Goal: Communication & Community: Answer question/provide support

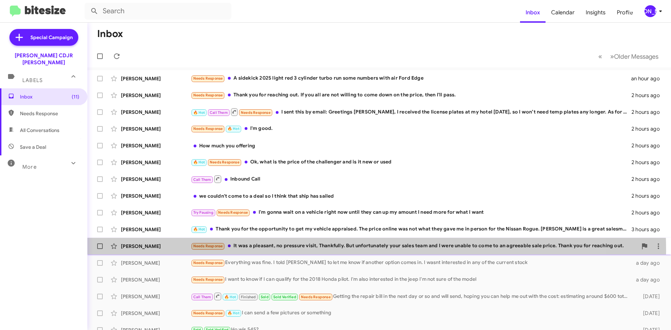
click at [325, 250] on div "[PERSON_NAME] Needs Response It was a pleasant, no pressure visit, Thankfully. …" at bounding box center [379, 246] width 572 height 14
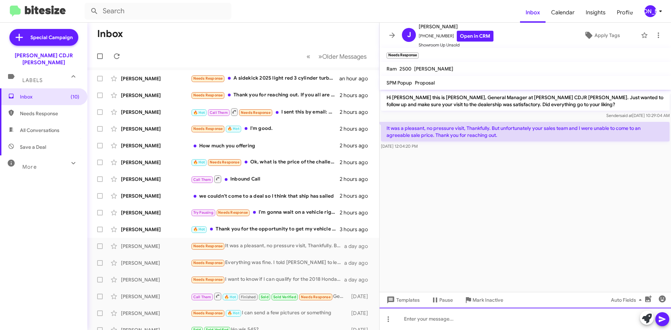
click at [486, 321] on div at bounding box center [524, 319] width 291 height 22
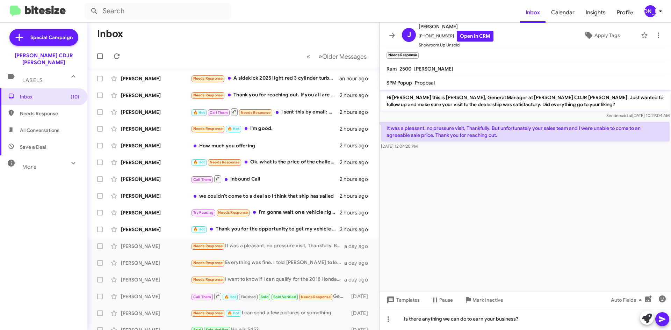
click at [664, 318] on icon at bounding box center [662, 319] width 8 height 8
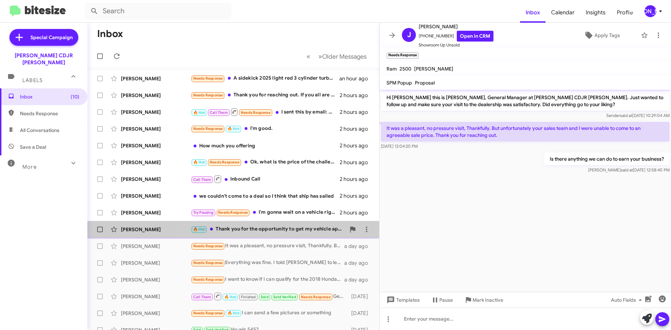
click at [296, 227] on div "🔥 Hot Thank you for the opportunity to get my vehicle appraised. The price onli…" at bounding box center [268, 229] width 155 height 8
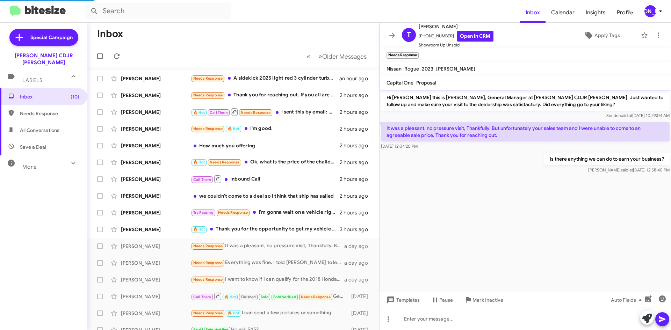
scroll to position [552, 0]
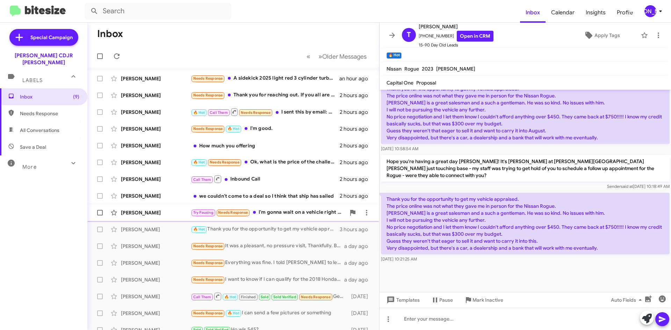
click at [297, 215] on div "Try Pausing Needs Response I'm gonna wait on a vehicle right now until they can…" at bounding box center [268, 213] width 155 height 8
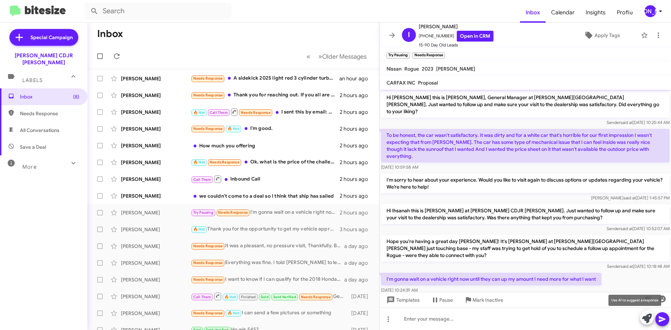
click at [643, 314] on icon at bounding box center [647, 319] width 10 height 10
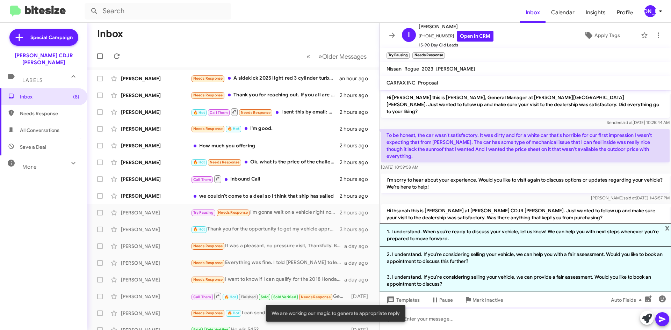
click at [456, 325] on div at bounding box center [524, 319] width 291 height 22
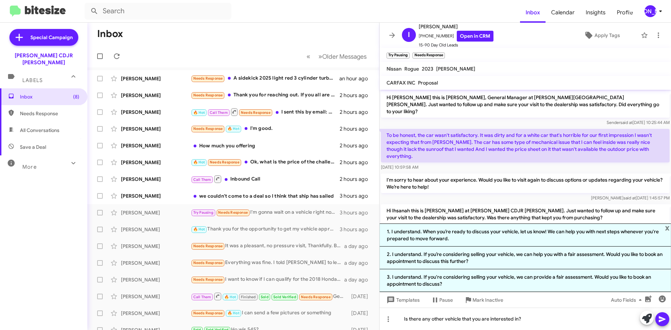
click at [662, 320] on icon at bounding box center [662, 320] width 7 height 6
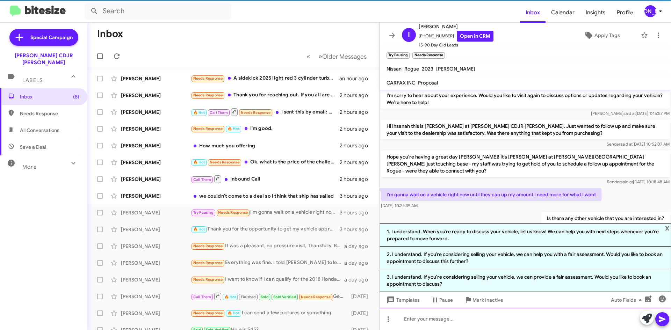
scroll to position [87, 0]
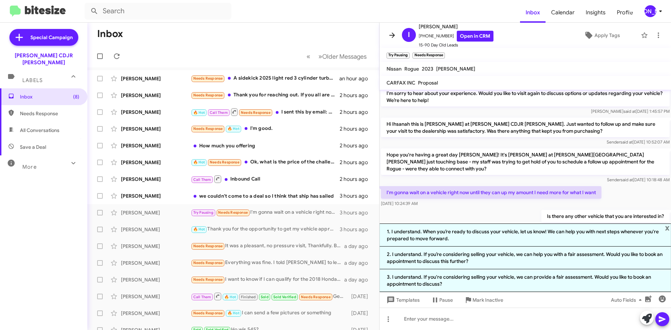
click at [392, 36] on icon at bounding box center [392, 35] width 8 height 8
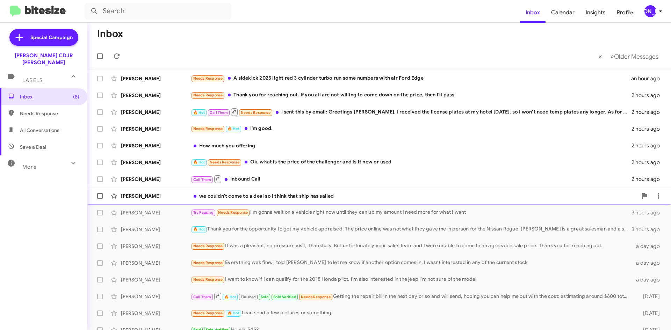
click at [313, 202] on div "[PERSON_NAME] we couldn't come to a deal so I think that ship has sailed 3 hour…" at bounding box center [379, 196] width 572 height 14
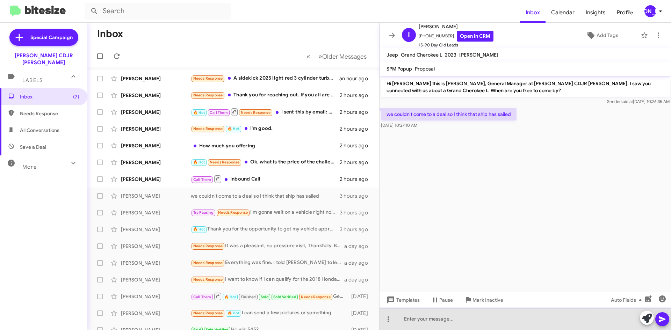
click at [455, 318] on div at bounding box center [524, 319] width 291 height 22
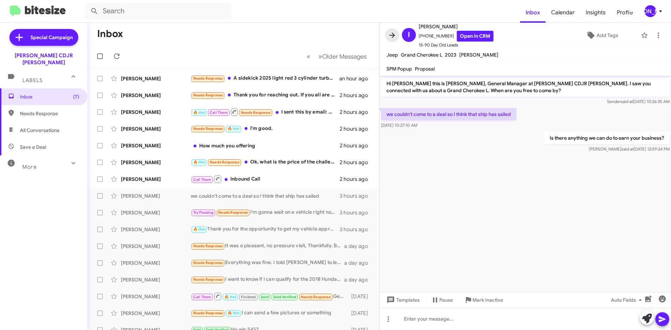
drag, startPoint x: 390, startPoint y: 34, endPoint x: 311, endPoint y: 1, distance: 85.8
click at [390, 34] on icon at bounding box center [392, 35] width 8 height 8
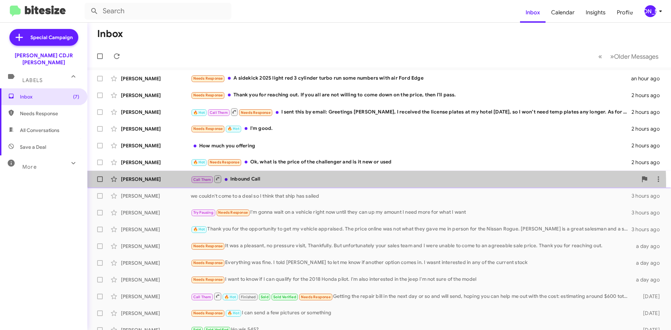
click at [299, 185] on div "[PERSON_NAME] Call Them Inbound Call 2 hours ago" at bounding box center [379, 179] width 572 height 14
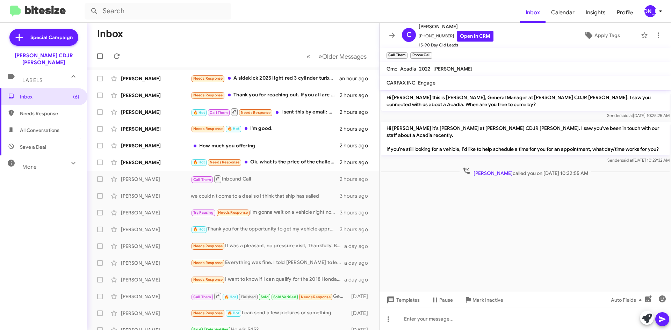
drag, startPoint x: 393, startPoint y: 34, endPoint x: 369, endPoint y: 57, distance: 33.1
click at [393, 33] on icon at bounding box center [392, 35] width 8 height 8
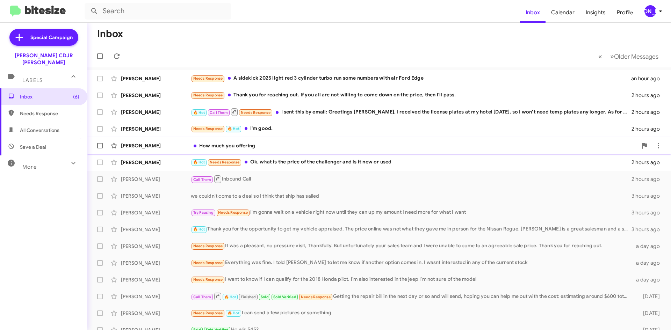
click at [268, 149] on div "[PERSON_NAME] How much you offering 2 hours ago" at bounding box center [379, 146] width 572 height 14
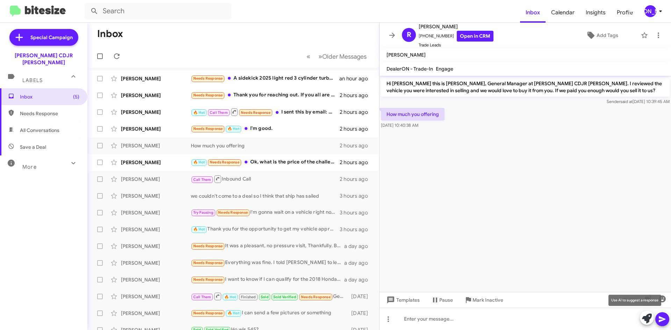
click at [650, 317] on icon at bounding box center [647, 319] width 10 height 10
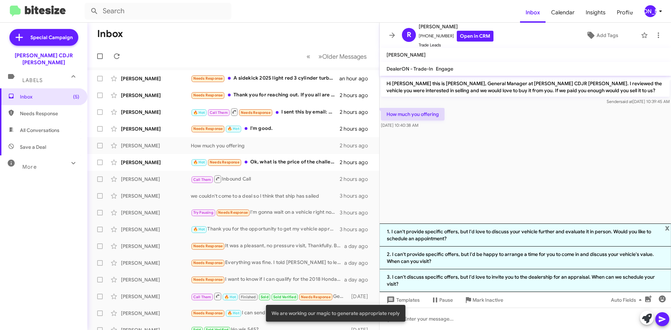
drag, startPoint x: 441, startPoint y: 238, endPoint x: 595, endPoint y: 268, distance: 156.8
click at [444, 238] on li "1. I can't provide specific offers, but I'd love to discuss your vehicle furthe…" at bounding box center [524, 235] width 291 height 23
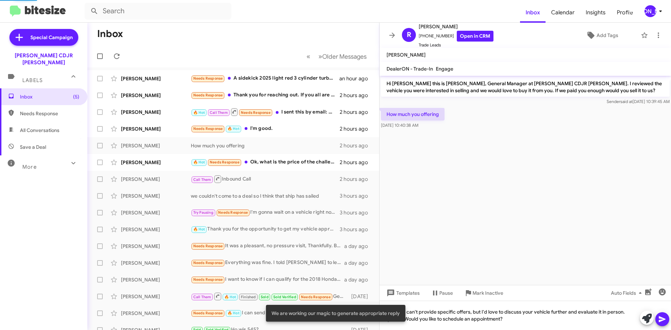
click at [659, 320] on icon at bounding box center [662, 319] width 8 height 8
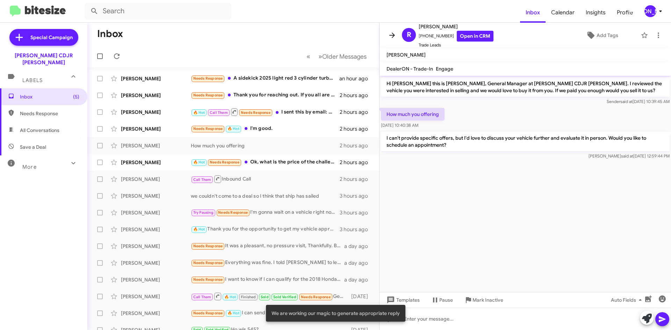
click at [387, 37] on span at bounding box center [392, 35] width 14 height 8
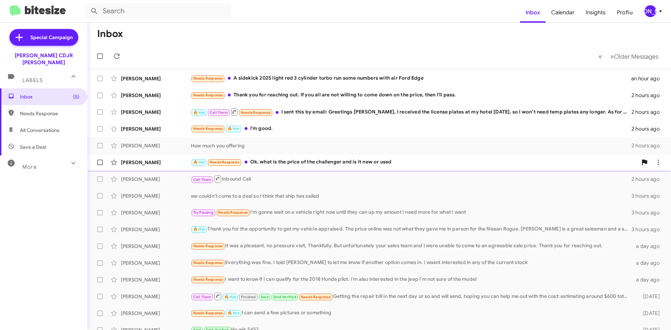
click at [342, 167] on div "[PERSON_NAME] 🔥 Hot Needs Response Ok, what is the price of the challenger and …" at bounding box center [379, 162] width 572 height 14
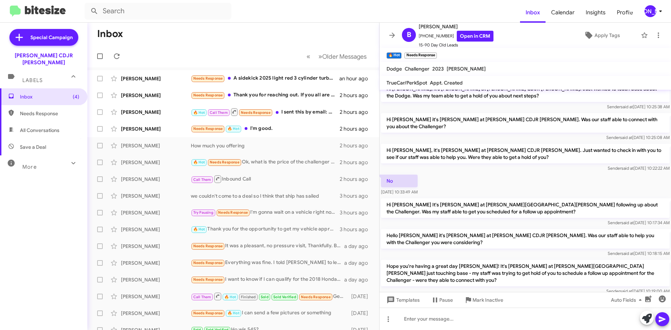
scroll to position [371, 0]
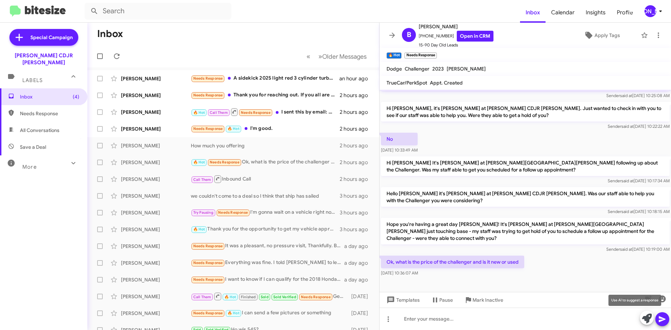
click at [648, 321] on icon at bounding box center [647, 319] width 10 height 10
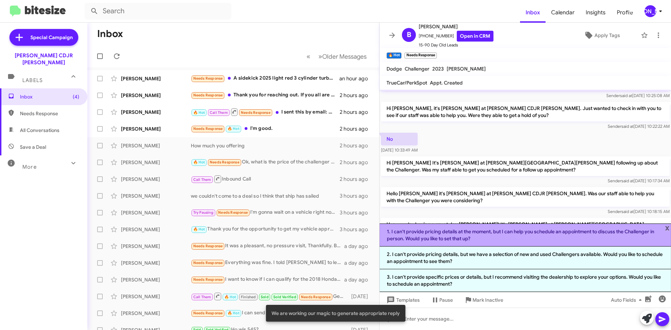
click at [468, 237] on li "1. I can't provide pricing details at the moment, but I can help you schedule a…" at bounding box center [524, 235] width 291 height 23
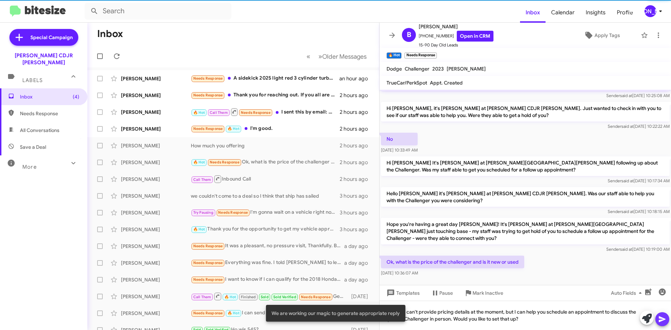
click at [666, 319] on button at bounding box center [662, 319] width 14 height 14
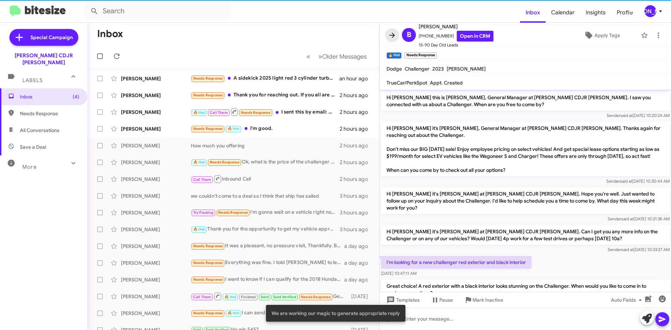
scroll to position [35, 0]
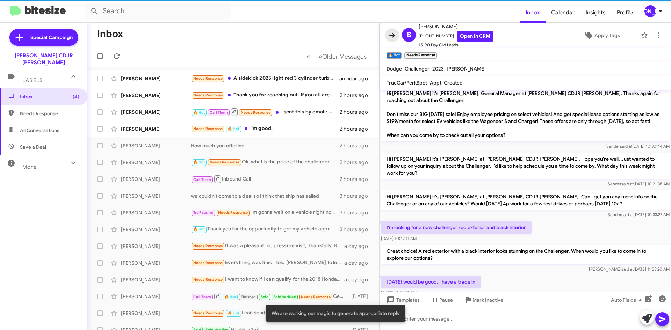
click at [392, 35] on icon at bounding box center [392, 35] width 8 height 8
